Goal: Information Seeking & Learning: Learn about a topic

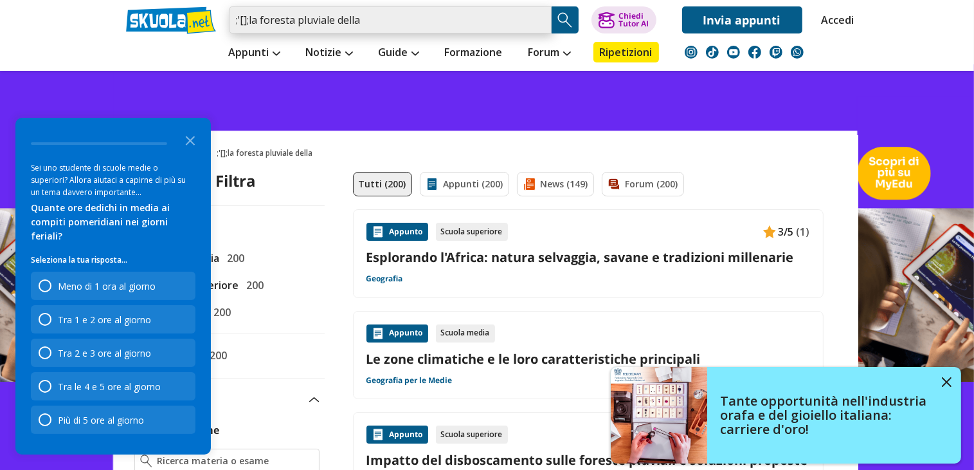
click at [383, 19] on input ";'[];la foresta pluviale della" at bounding box center [390, 19] width 323 height 27
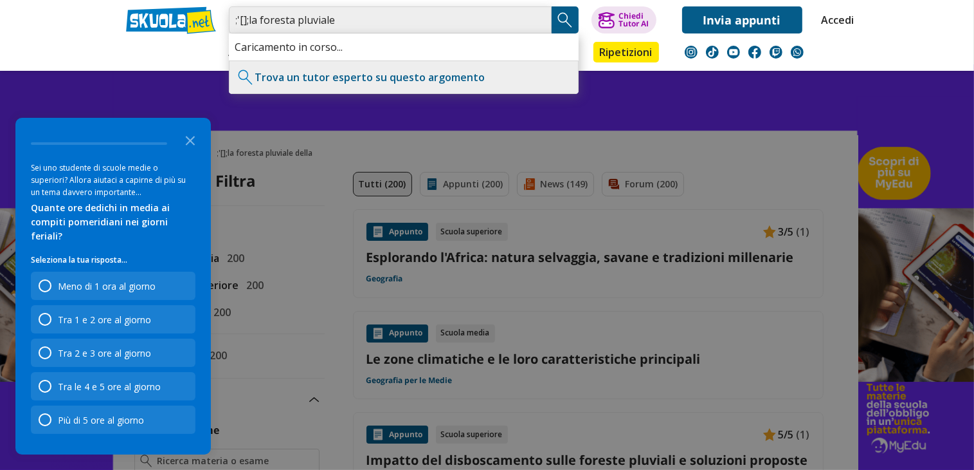
type input ";'[];la foresta pluviale"
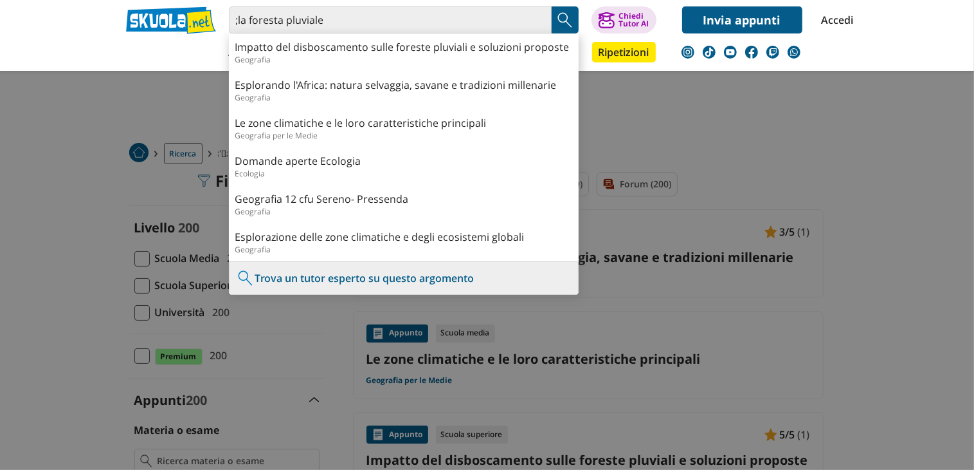
type input "la foresta pluviale"
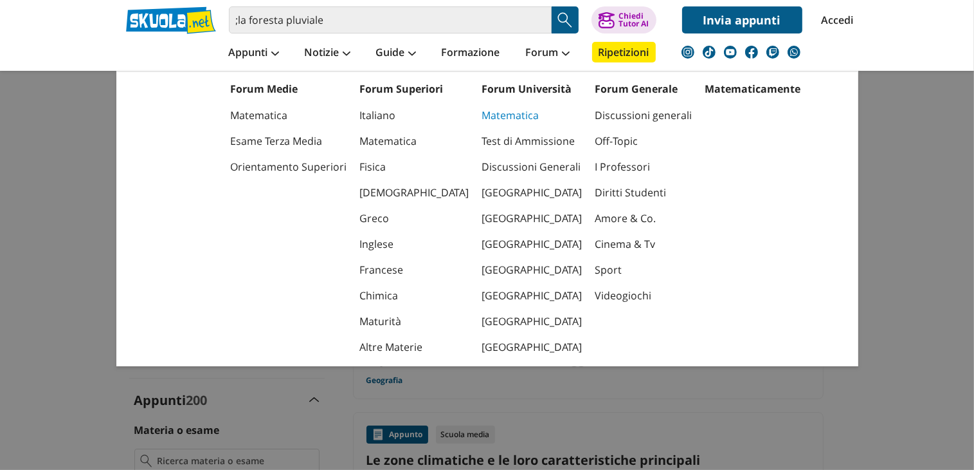
drag, startPoint x: 0, startPoint y: 0, endPoint x: 480, endPoint y: 116, distance: 493.6
click at [482, 116] on link "Matematica" at bounding box center [532, 115] width 100 height 26
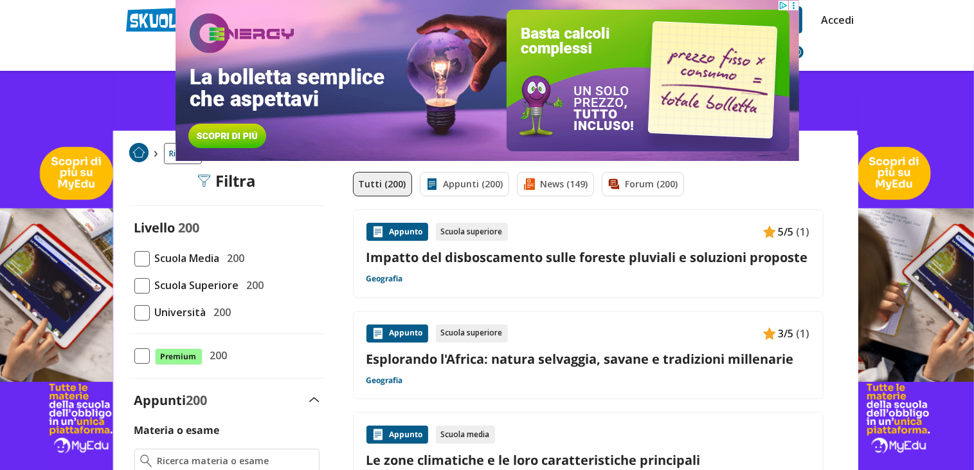
click at [940, 26] on header ";la foresta pluviale Trova un tutor esperto su questo argomento Chiedi Tutor AI…" at bounding box center [487, 35] width 974 height 71
click at [140, 259] on span at bounding box center [141, 258] width 15 height 15
click at [134, 258] on input "Scuola Media 200" at bounding box center [134, 258] width 0 height 0
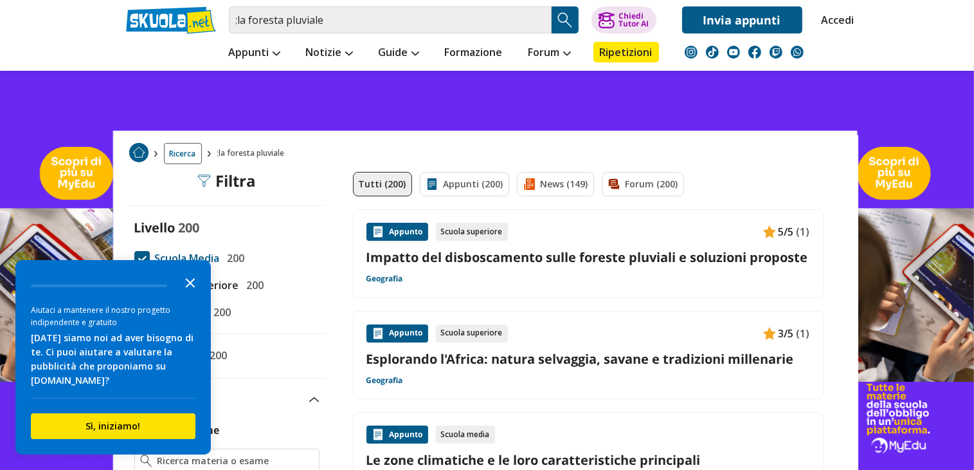
click at [188, 286] on polygon "Close the survey" at bounding box center [191, 283] width 10 height 10
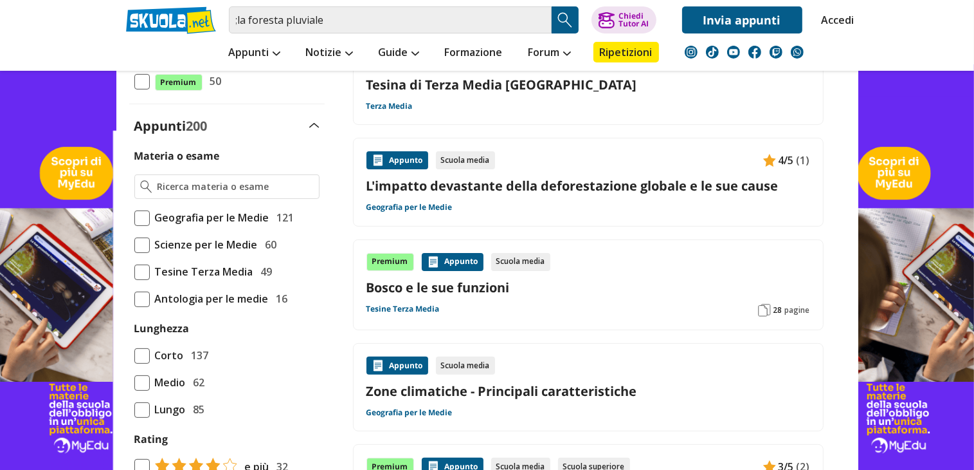
scroll to position [273, 0]
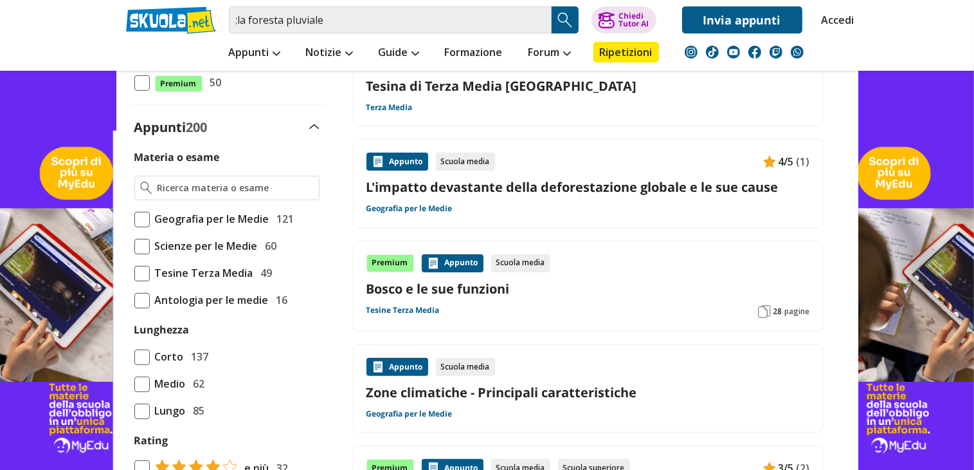
click at [143, 214] on span at bounding box center [141, 219] width 15 height 15
click at [134, 219] on input "Geografia per le Medie 121" at bounding box center [134, 219] width 0 height 0
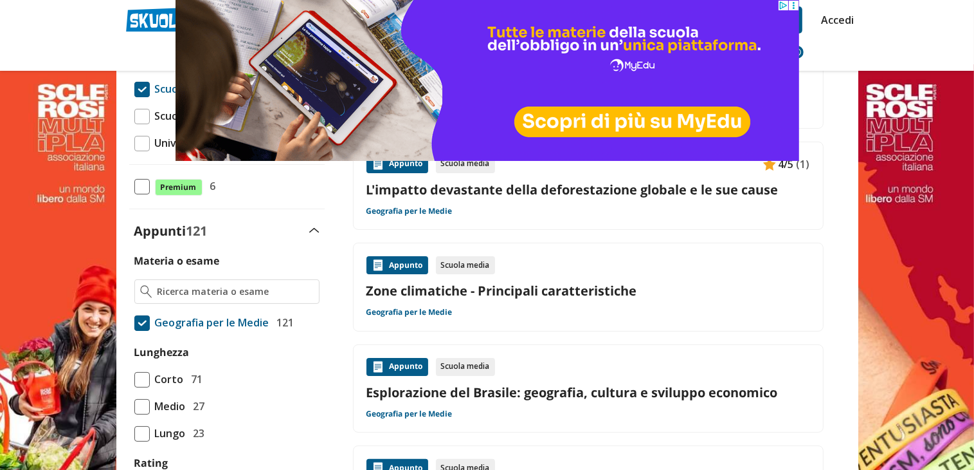
scroll to position [190, 0]
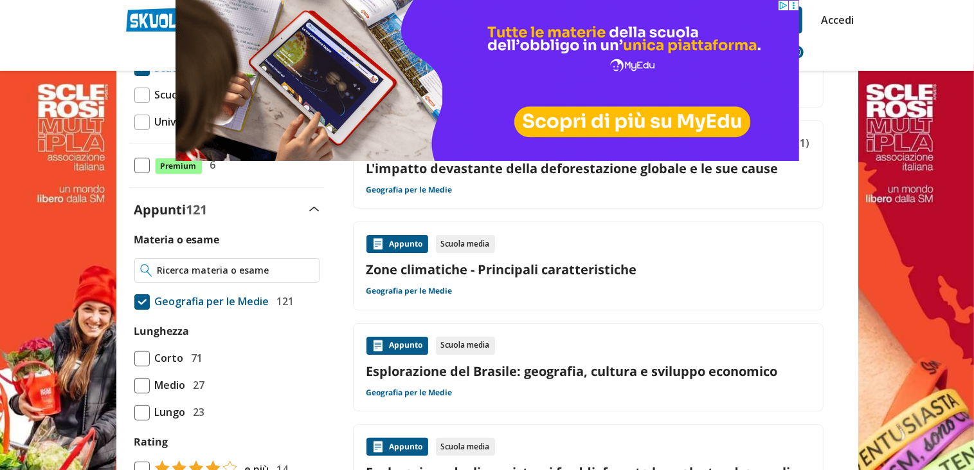
click at [198, 265] on input "Materia o esame" at bounding box center [235, 270] width 156 height 13
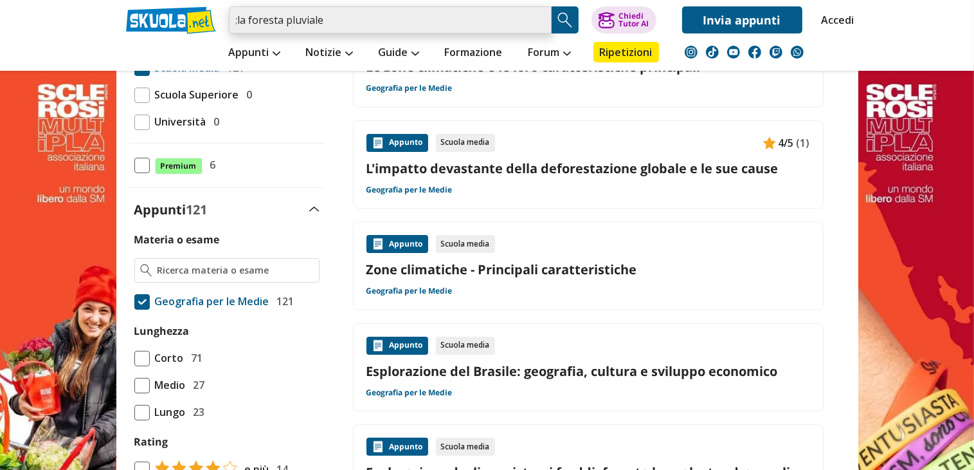
click at [338, 15] on input ";la foresta pluviale" at bounding box center [390, 19] width 323 height 27
click at [239, 22] on input ";la foresta pluviale" at bounding box center [390, 19] width 323 height 27
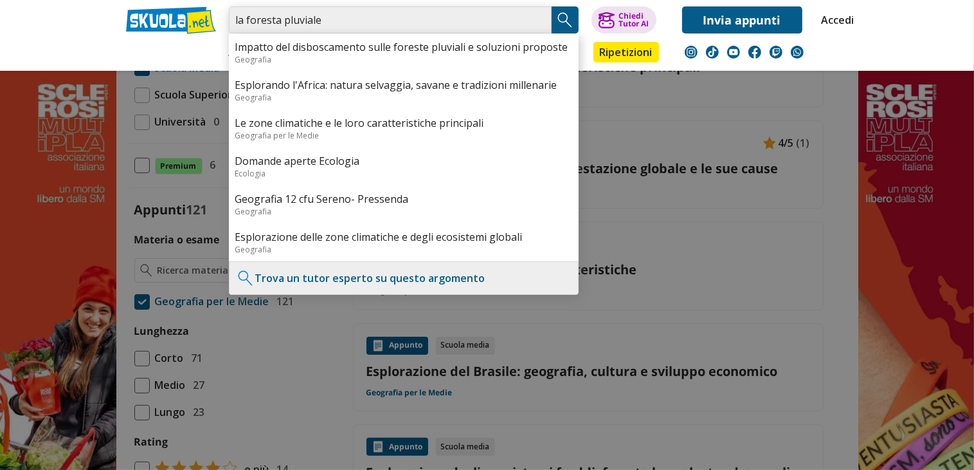
click at [351, 17] on input "la foresta pluviale" at bounding box center [390, 19] width 323 height 27
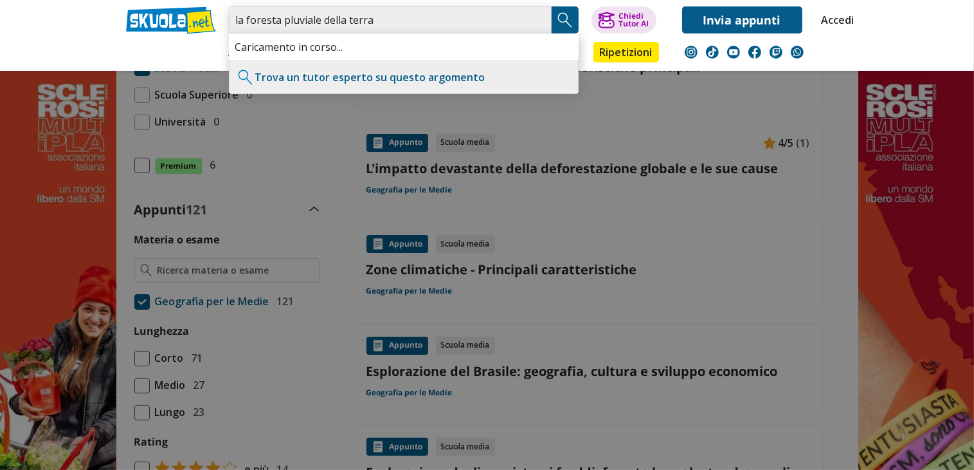
type input "la foresta pluviale della terra"
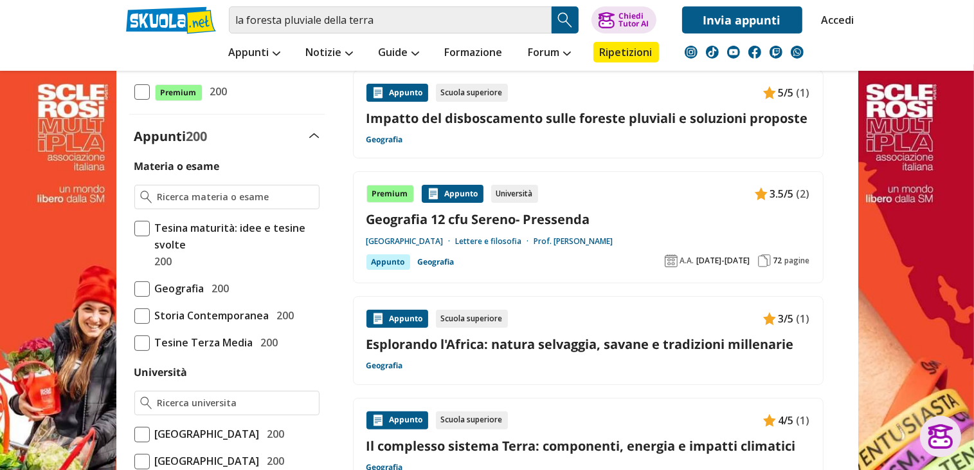
scroll to position [262, 0]
